Goal: Task Accomplishment & Management: Use online tool/utility

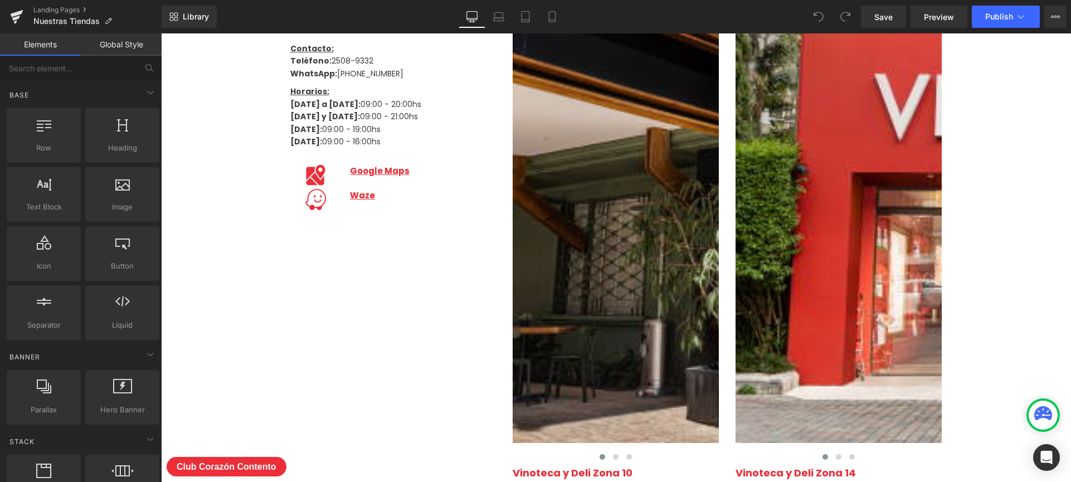
scroll to position [1190, 0]
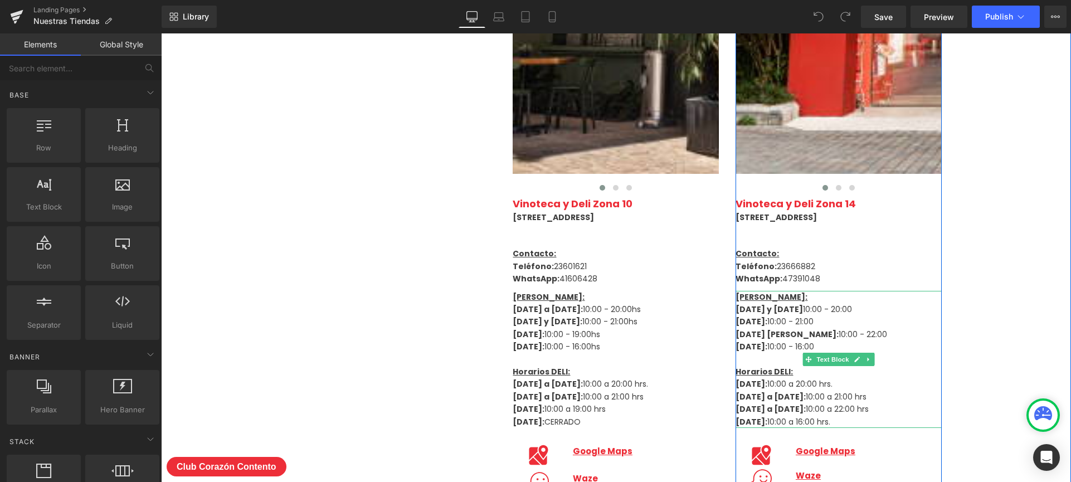
click at [845, 340] on p "[DATE] [PERSON_NAME]: 10:00 - 22:00" at bounding box center [838, 334] width 206 height 12
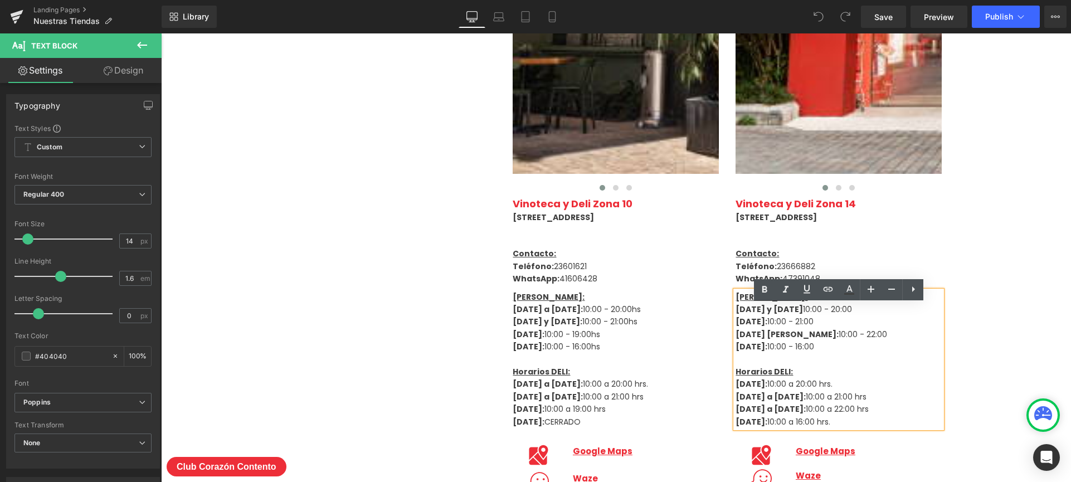
click at [844, 340] on p "[DATE] [PERSON_NAME]: 10:00 - 22:00" at bounding box center [838, 334] width 206 height 12
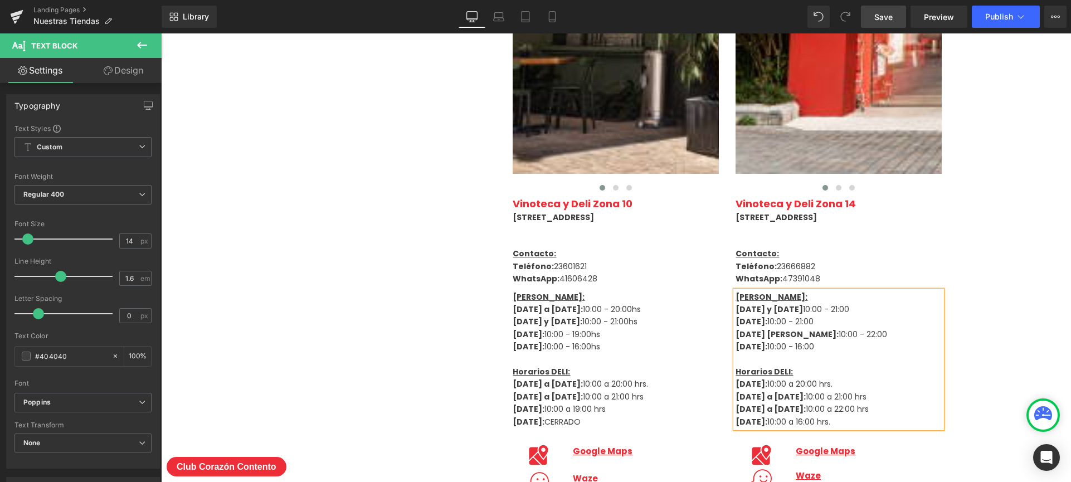
click at [878, 20] on span "Save" at bounding box center [883, 17] width 18 height 12
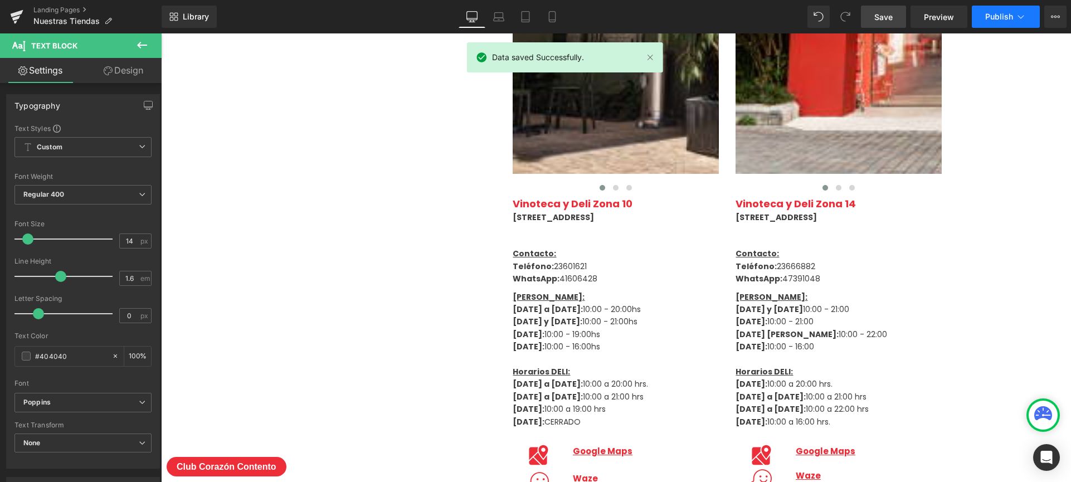
click at [1011, 13] on span "Publish" at bounding box center [999, 16] width 28 height 9
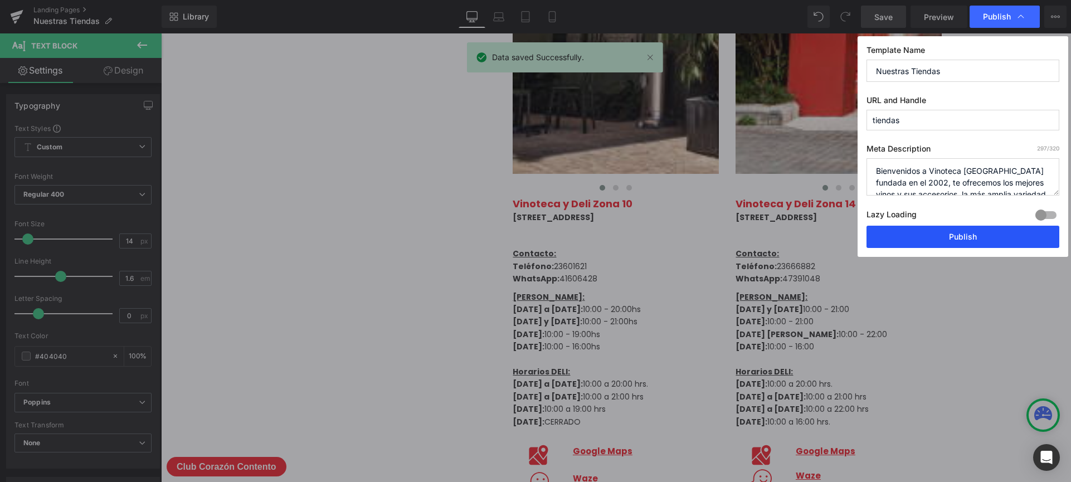
click at [947, 232] on button "Publish" at bounding box center [962, 237] width 193 height 22
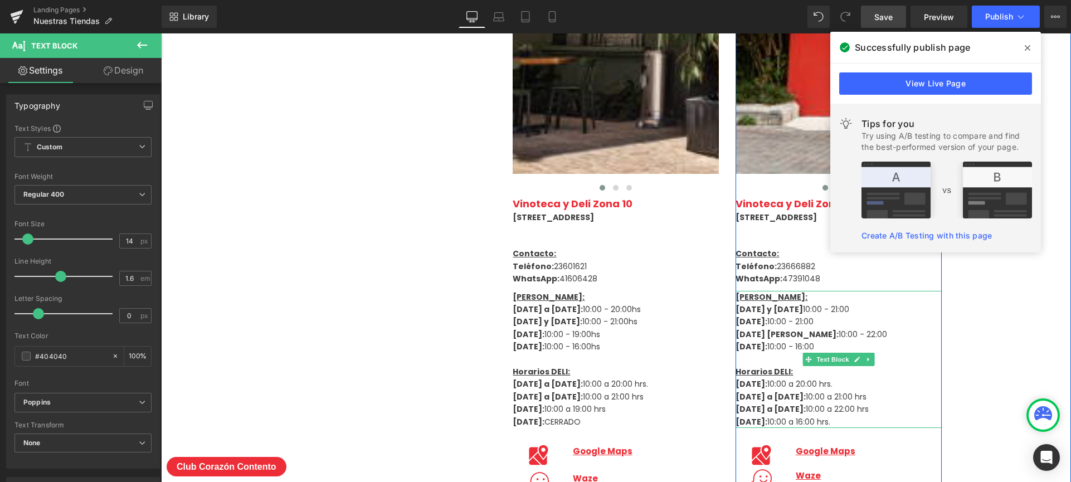
click at [804, 328] on p "[DATE]: 10:00 - 21:00" at bounding box center [838, 321] width 206 height 12
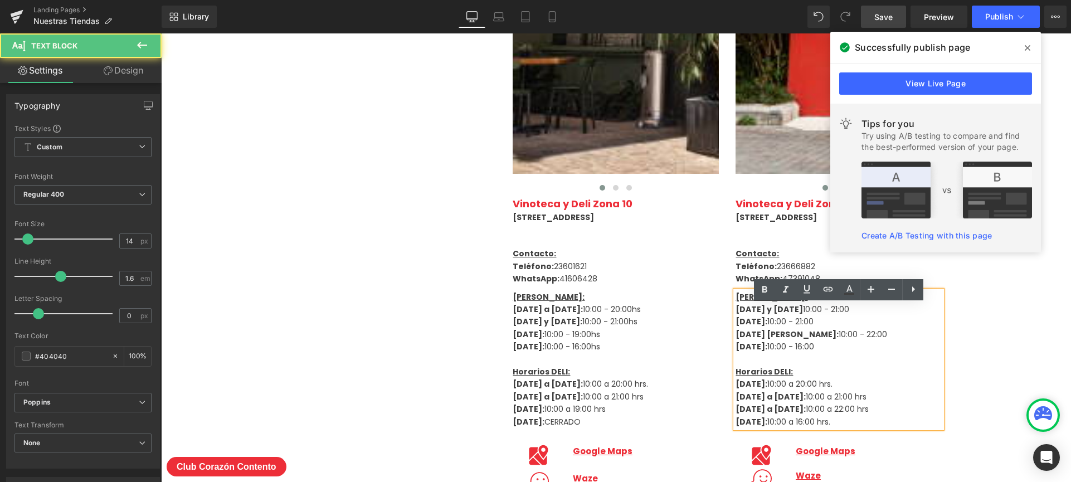
click at [806, 315] on p "[DATE] y [DATE] 10:00 - 21:00" at bounding box center [838, 309] width 206 height 12
click at [834, 315] on p "[DATE] y [DATE] 10:00 - 21:00" at bounding box center [838, 309] width 206 height 12
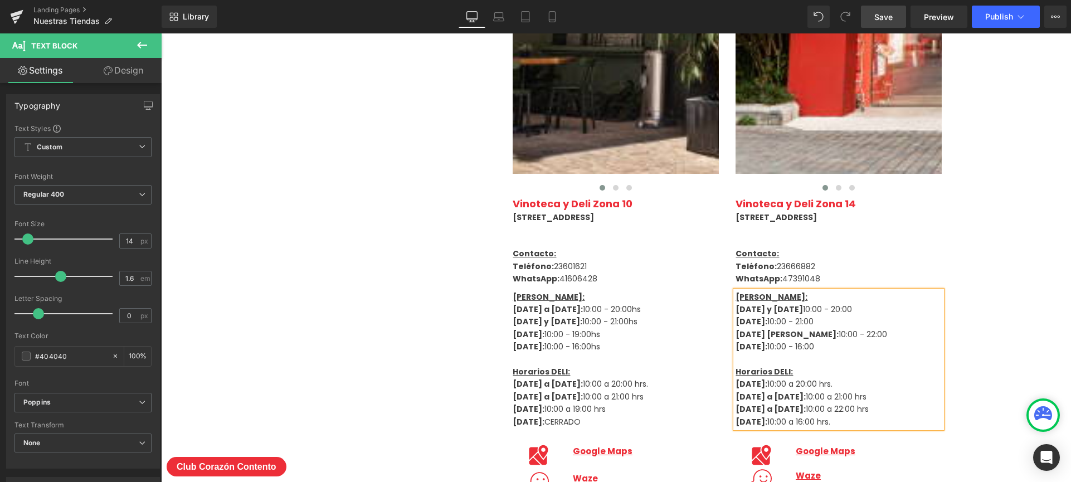
copy p "[DATE] y [DATE] 10:00 - 20:00"
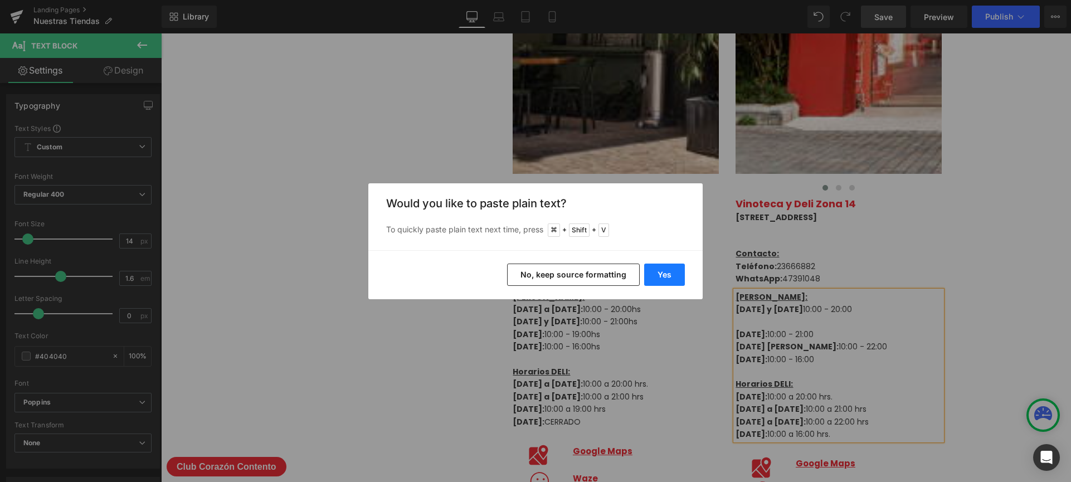
click at [649, 277] on button "Yes" at bounding box center [664, 275] width 41 height 22
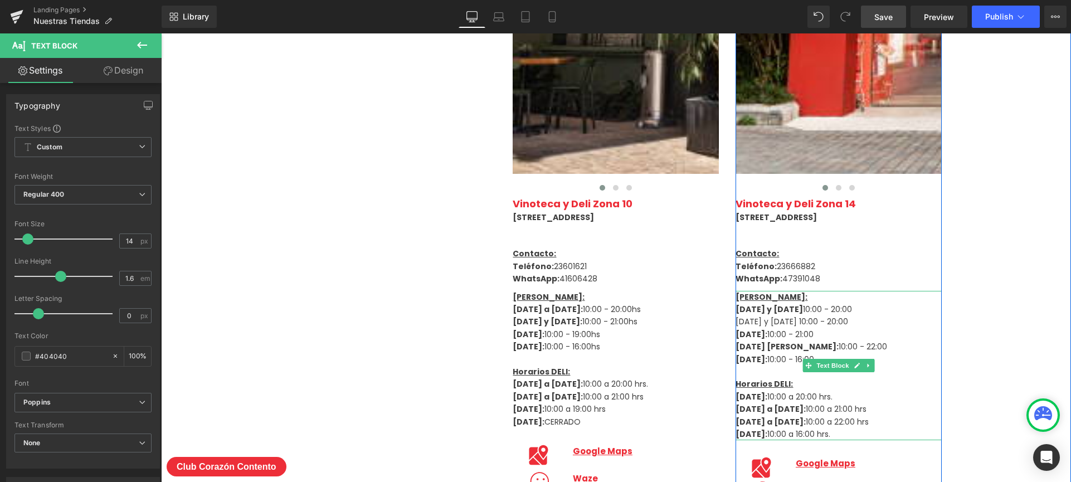
click at [796, 328] on p "[DATE] y [DATE] 10:00 - 20:00" at bounding box center [838, 321] width 206 height 12
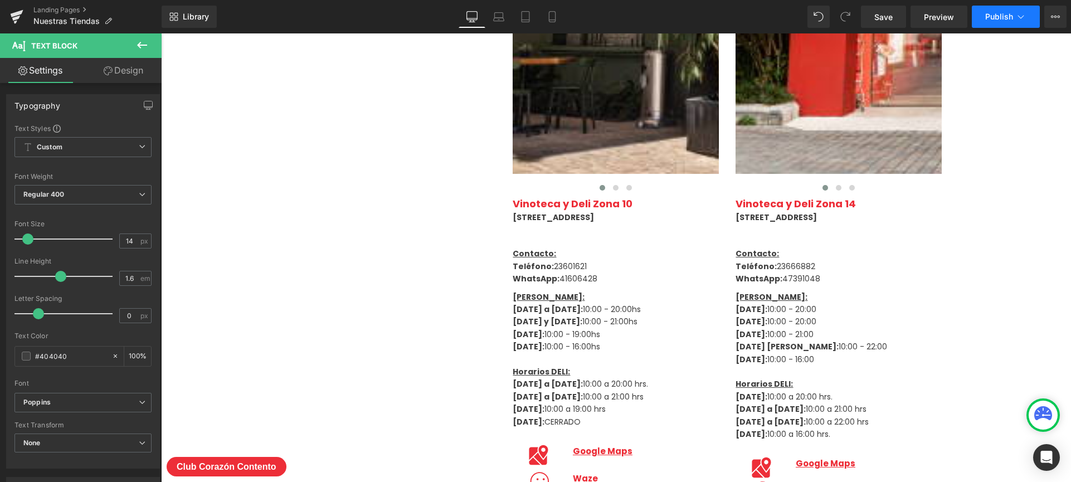
drag, startPoint x: 891, startPoint y: 18, endPoint x: 1017, endPoint y: 20, distance: 125.9
click at [893, 18] on span "Save" at bounding box center [883, 17] width 18 height 12
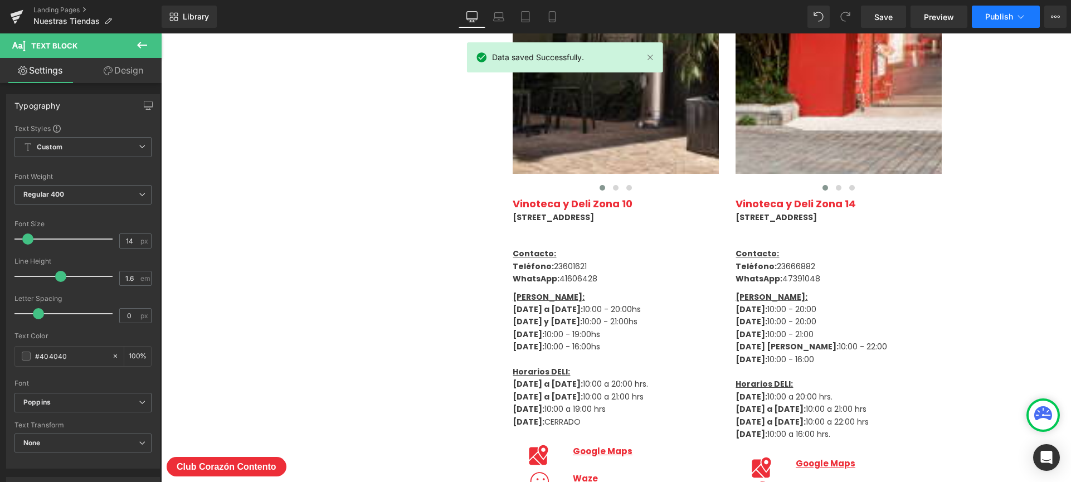
click at [1017, 19] on icon at bounding box center [1020, 16] width 11 height 11
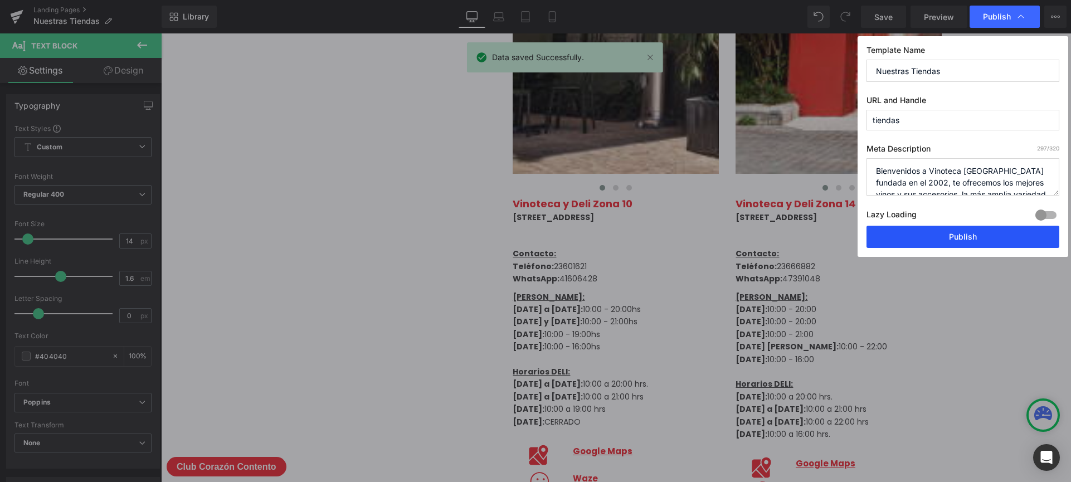
click at [962, 235] on button "Publish" at bounding box center [962, 237] width 193 height 22
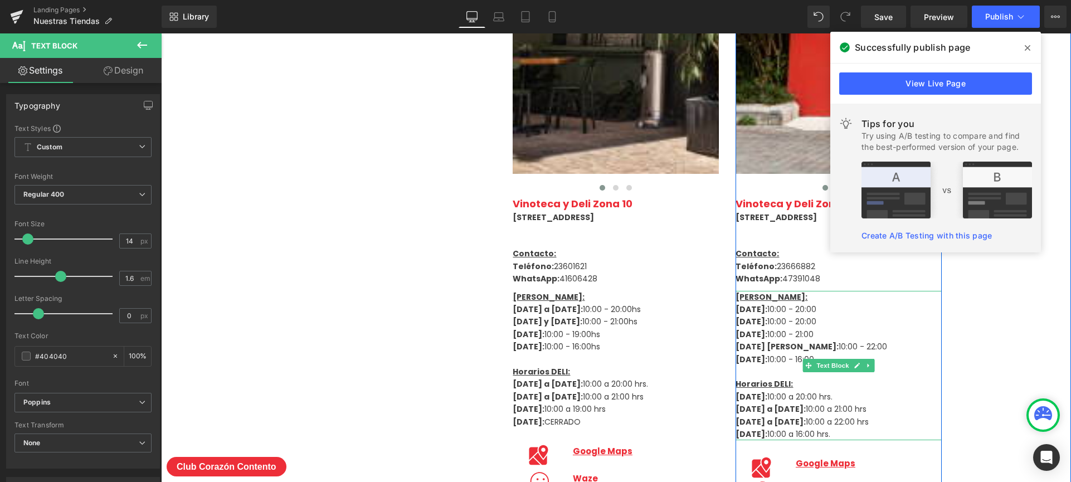
click at [838, 340] on p "[DATE]: 10:00 - 21:00" at bounding box center [838, 334] width 206 height 12
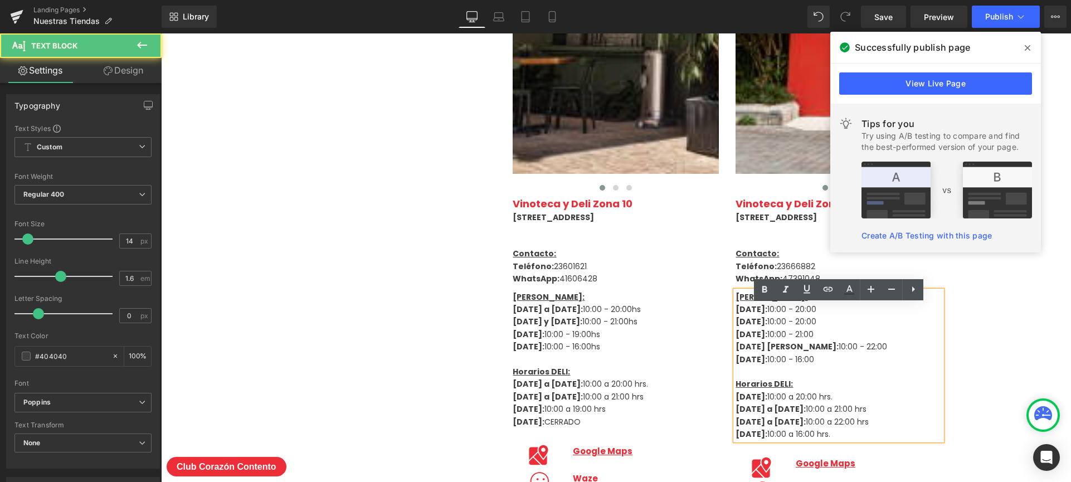
click at [801, 328] on p "[DATE]: 10:00 - 20:00" at bounding box center [838, 321] width 206 height 12
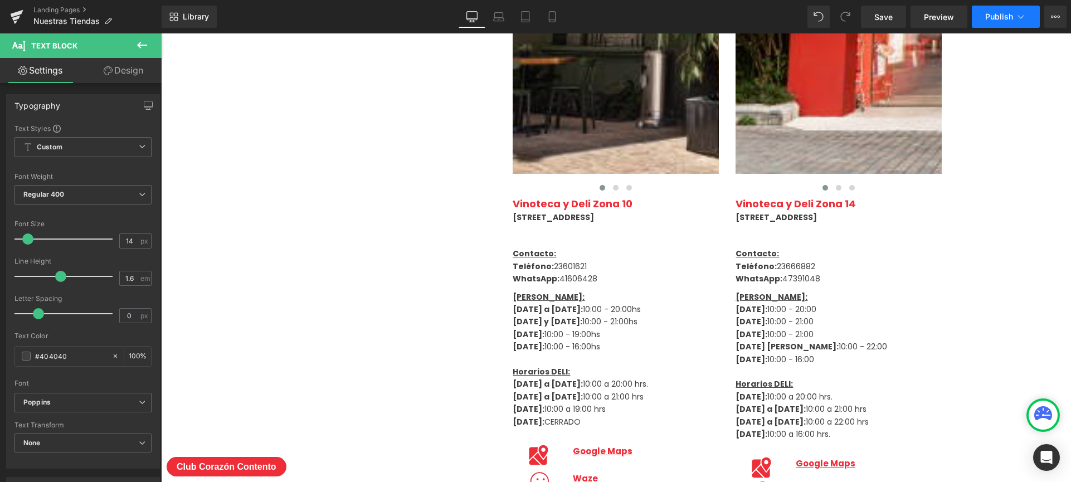
drag, startPoint x: 882, startPoint y: 16, endPoint x: 1023, endPoint y: 22, distance: 141.1
click at [883, 17] on span "Save" at bounding box center [883, 17] width 18 height 12
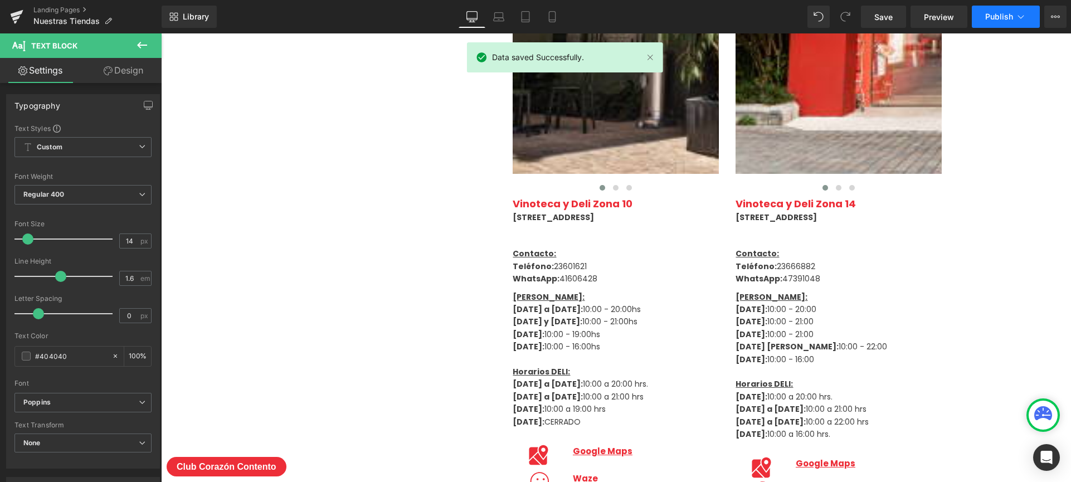
click at [1018, 14] on icon at bounding box center [1020, 16] width 11 height 11
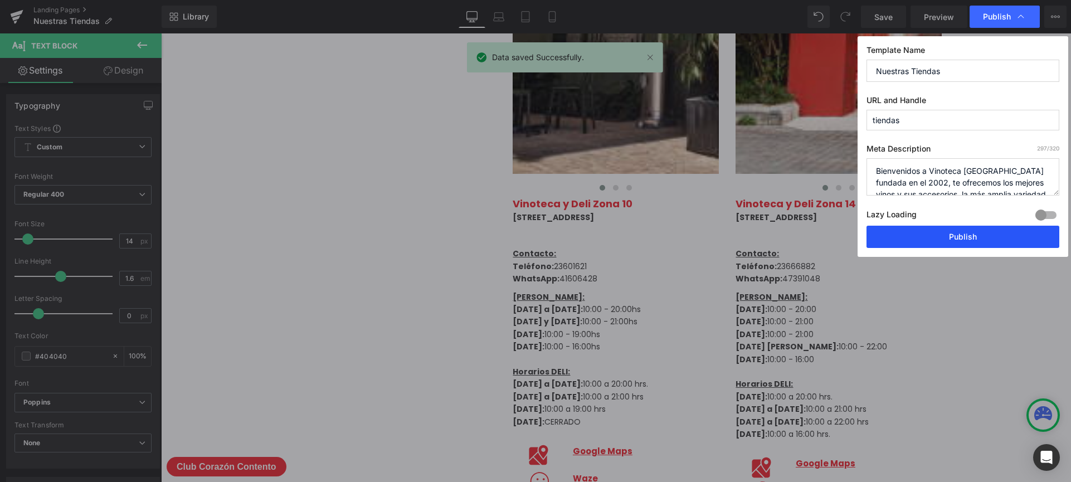
click at [953, 232] on button "Publish" at bounding box center [962, 237] width 193 height 22
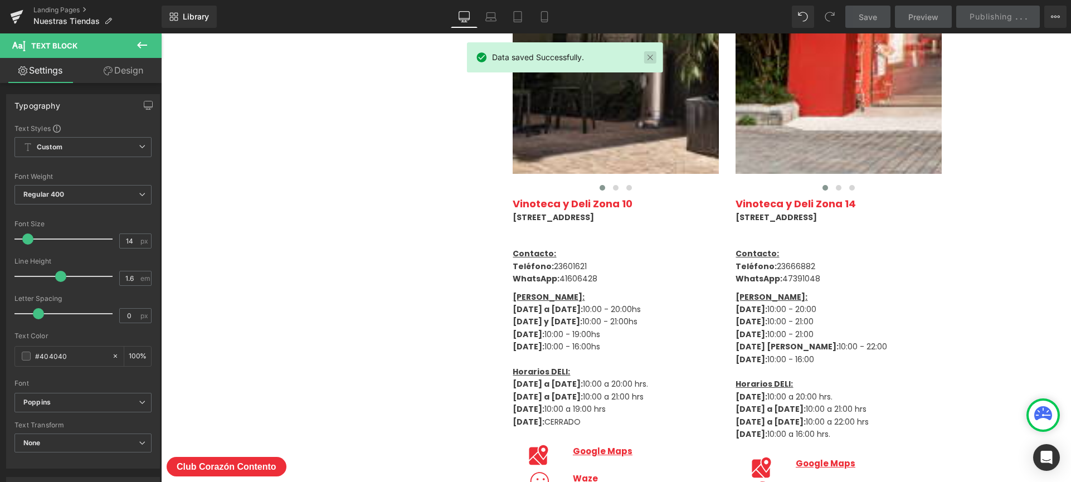
click at [646, 55] on link at bounding box center [650, 57] width 12 height 12
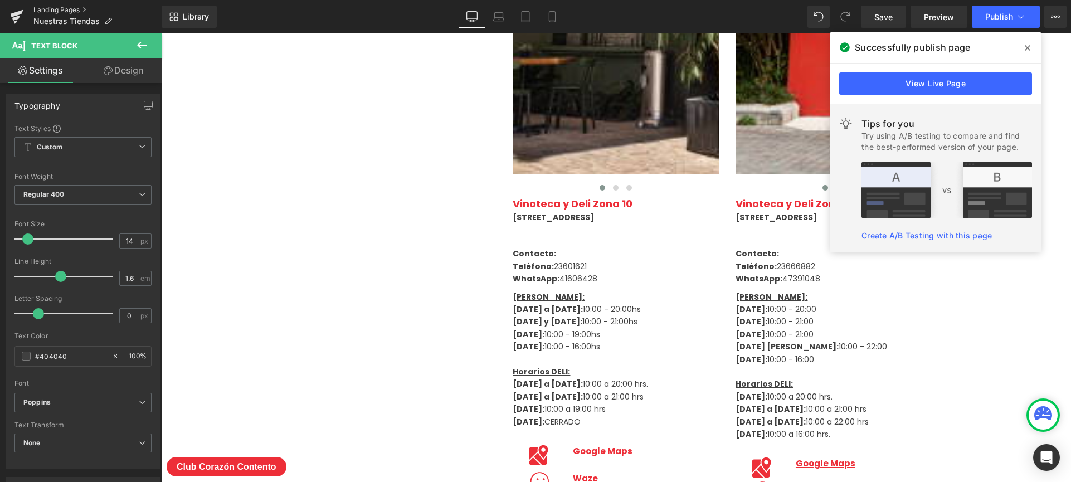
click at [47, 8] on link "Landing Pages" at bounding box center [97, 10] width 128 height 9
